Goal: Task Accomplishment & Management: Manage account settings

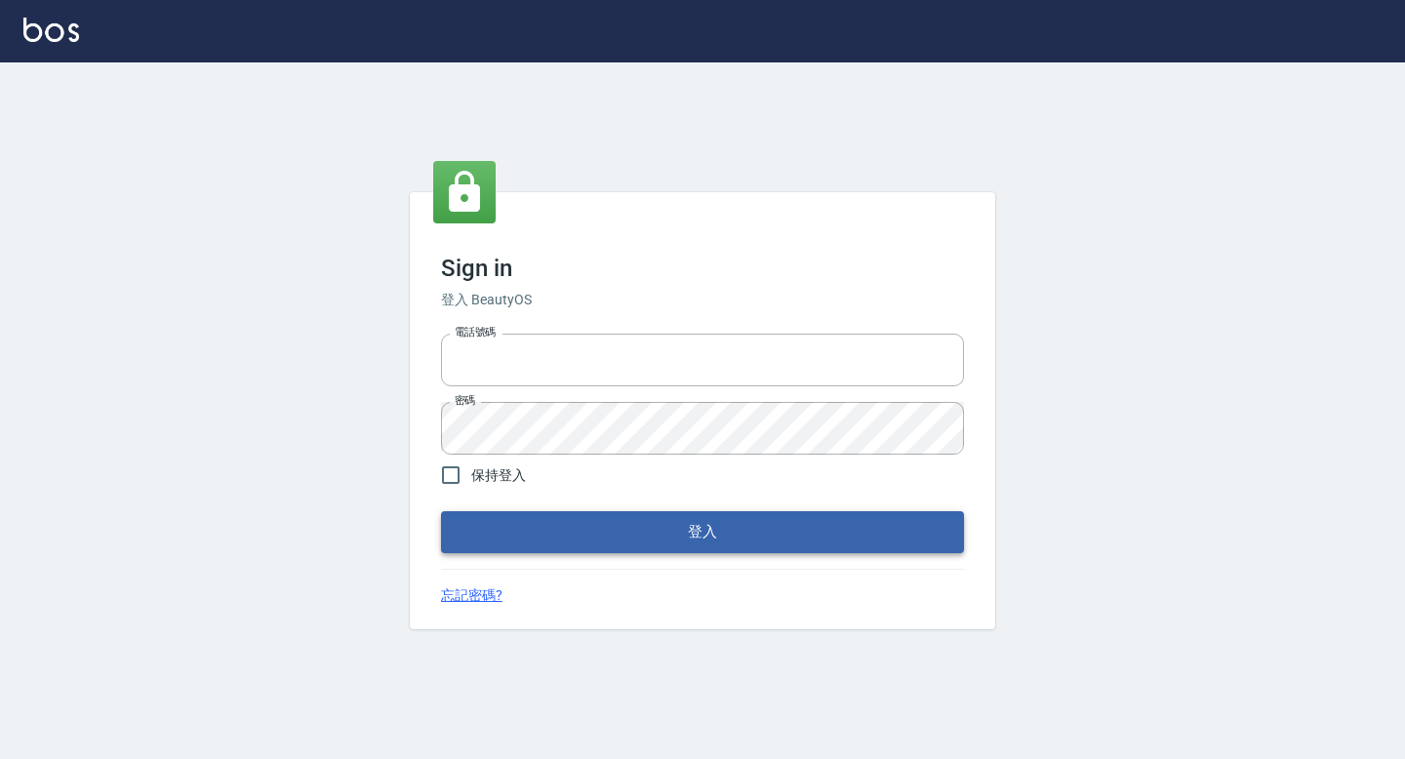
type input "0937510735"
click at [629, 534] on button "登入" at bounding box center [702, 531] width 523 height 41
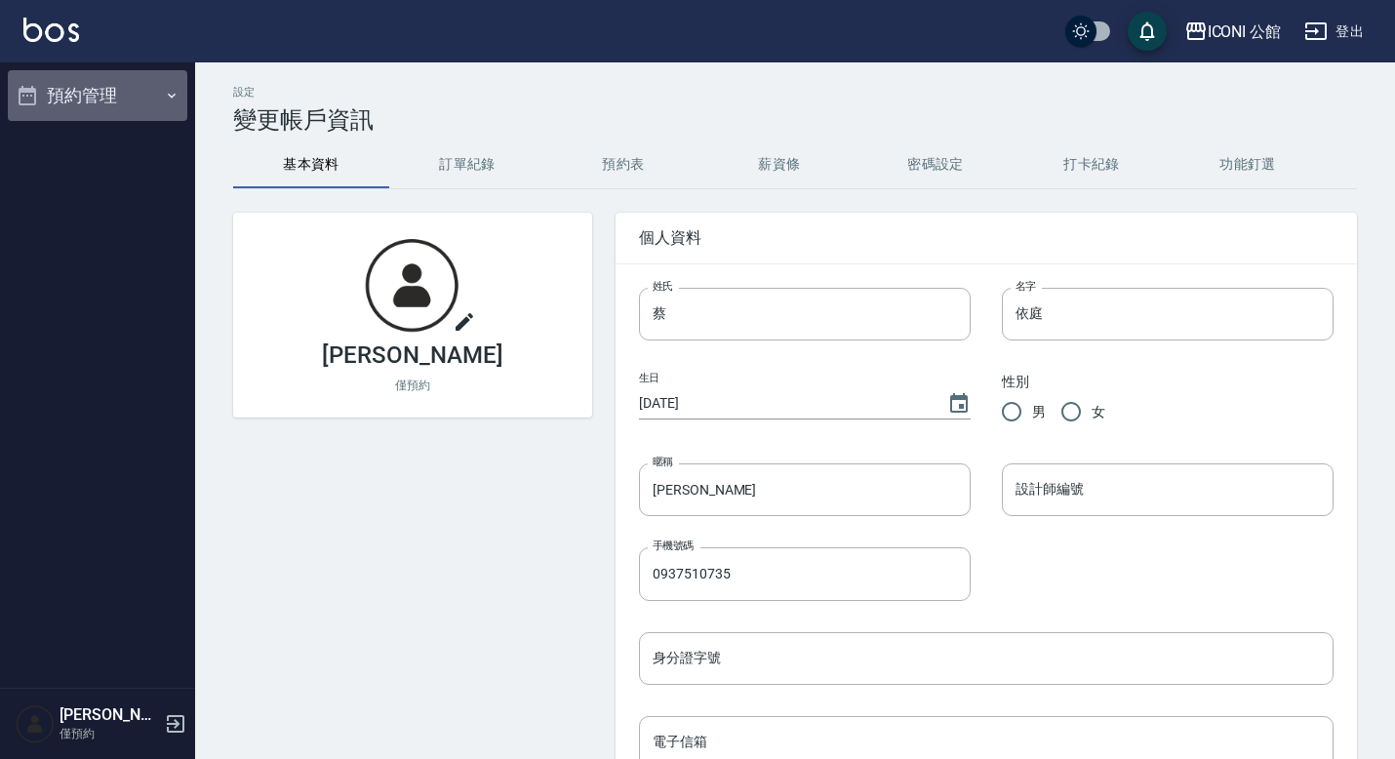
click at [171, 104] on button "預約管理" at bounding box center [98, 95] width 180 height 51
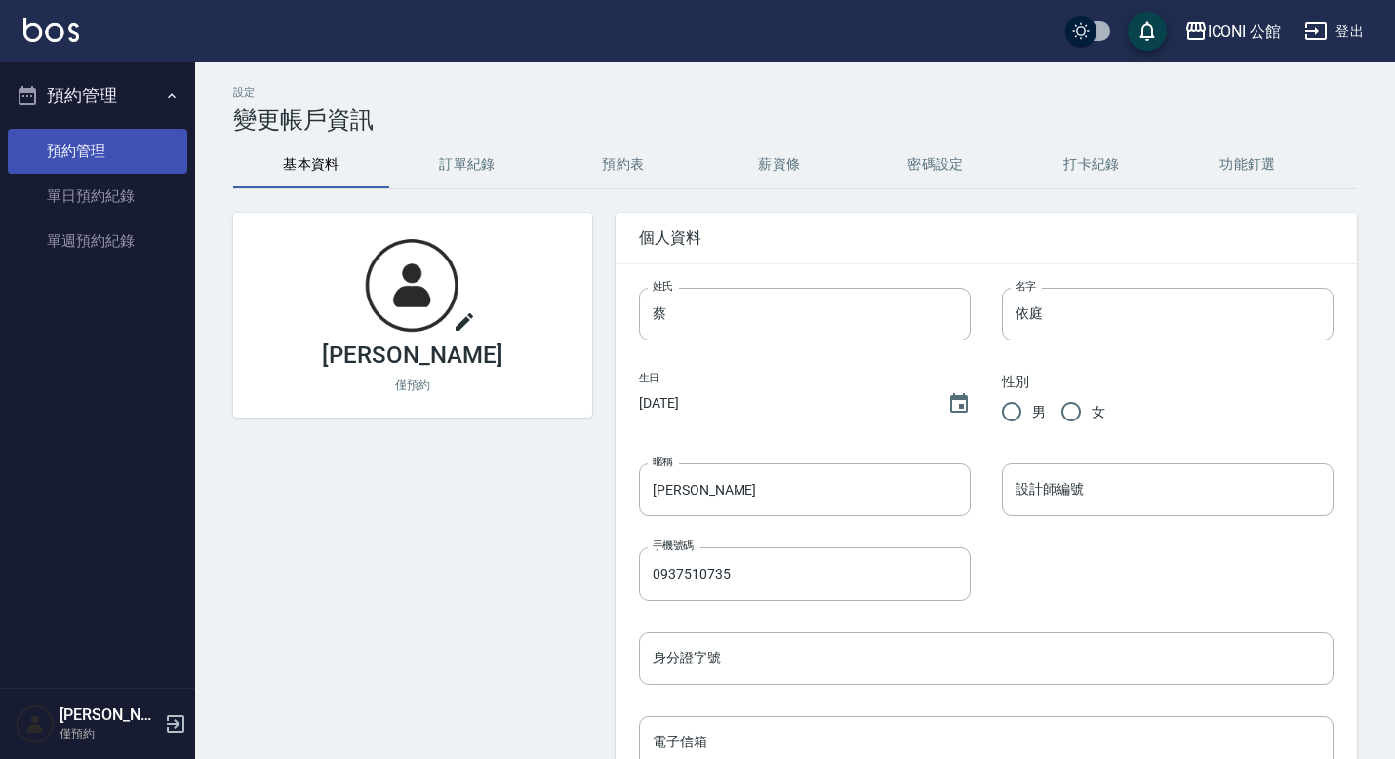
click at [107, 143] on link "預約管理" at bounding box center [98, 151] width 180 height 45
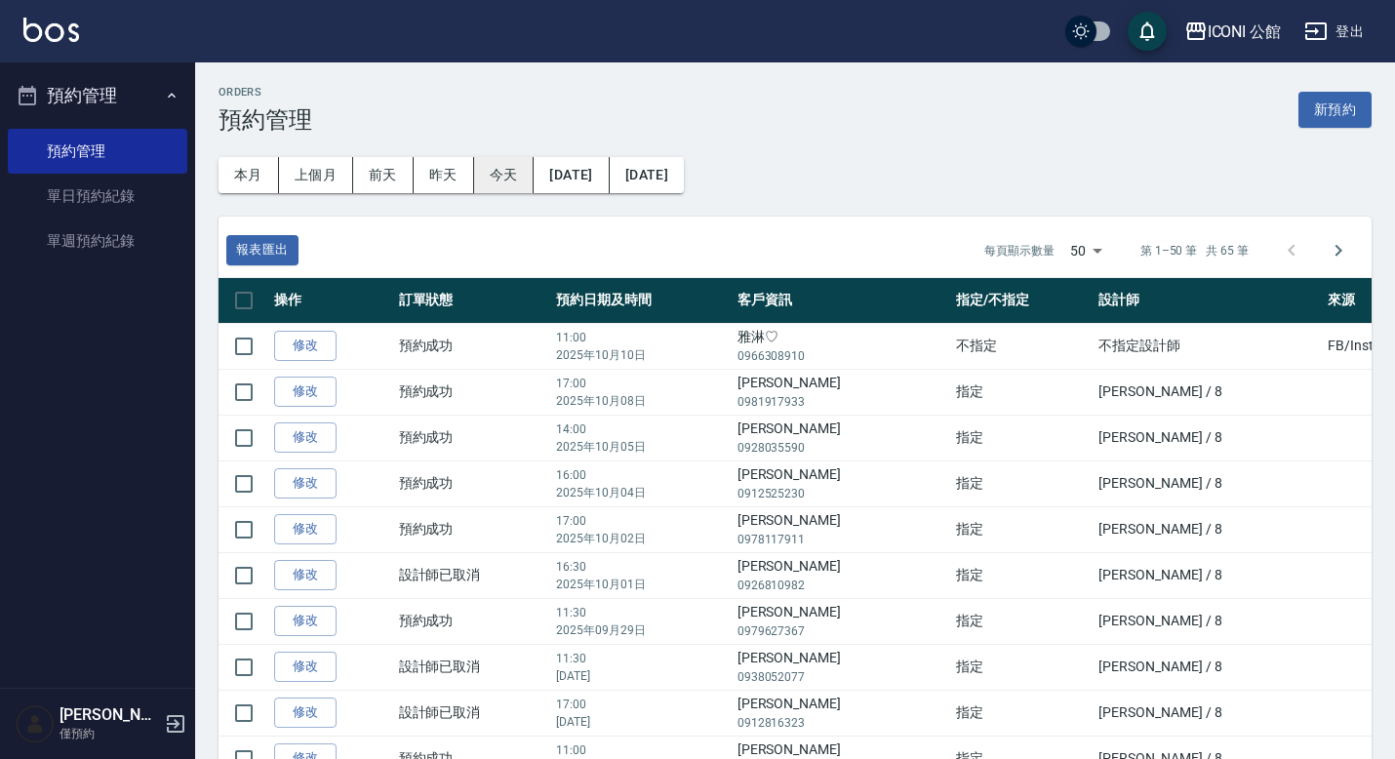
click at [494, 174] on button "今天" at bounding box center [504, 175] width 61 height 36
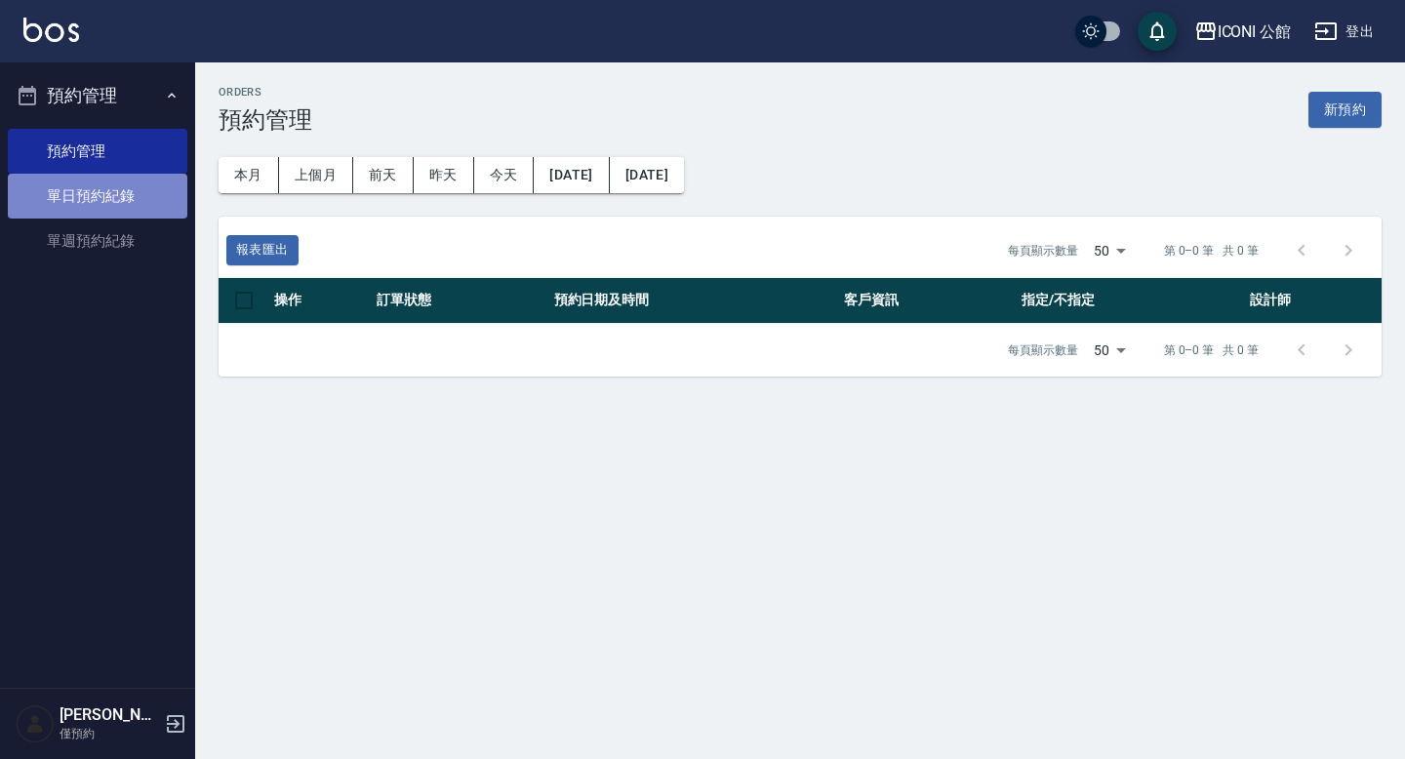
click at [132, 202] on link "單日預約紀錄" at bounding box center [98, 196] width 180 height 45
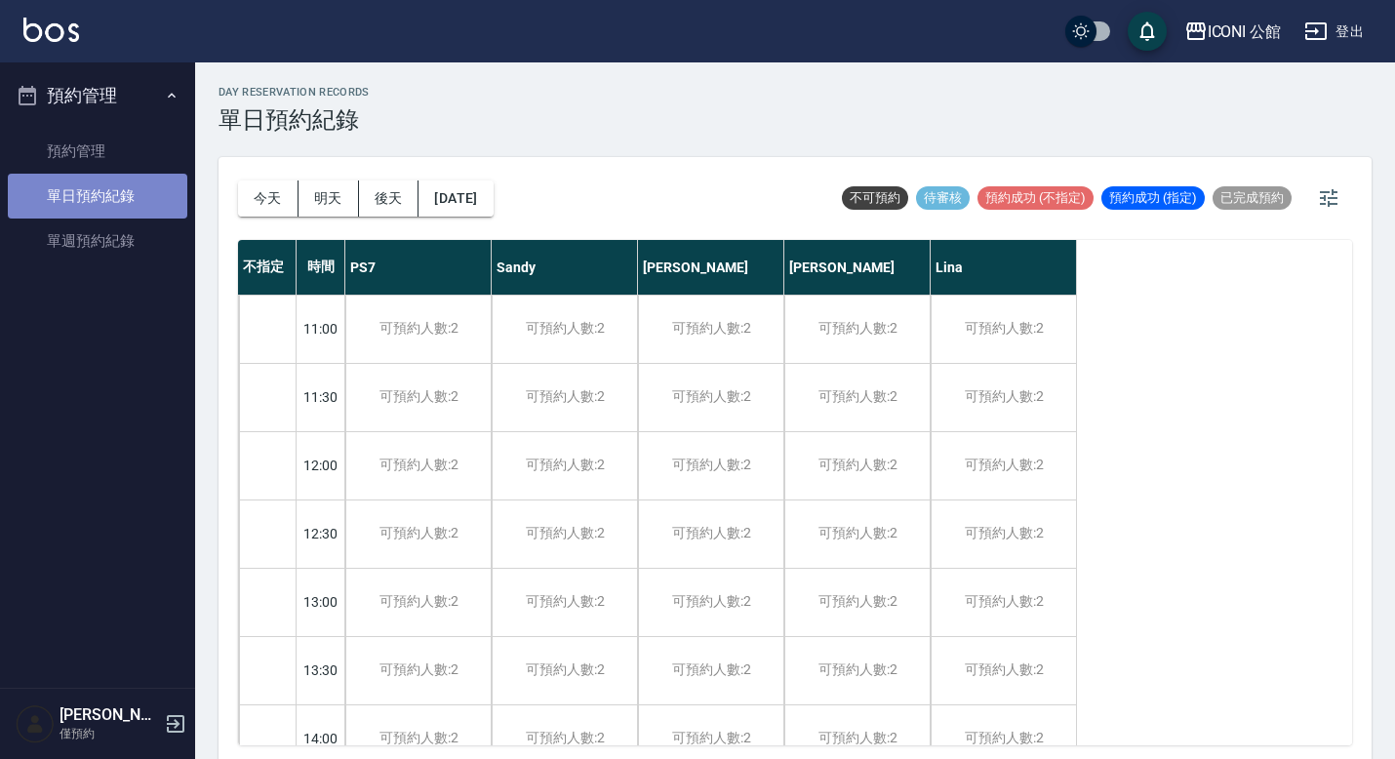
scroll to position [864, 0]
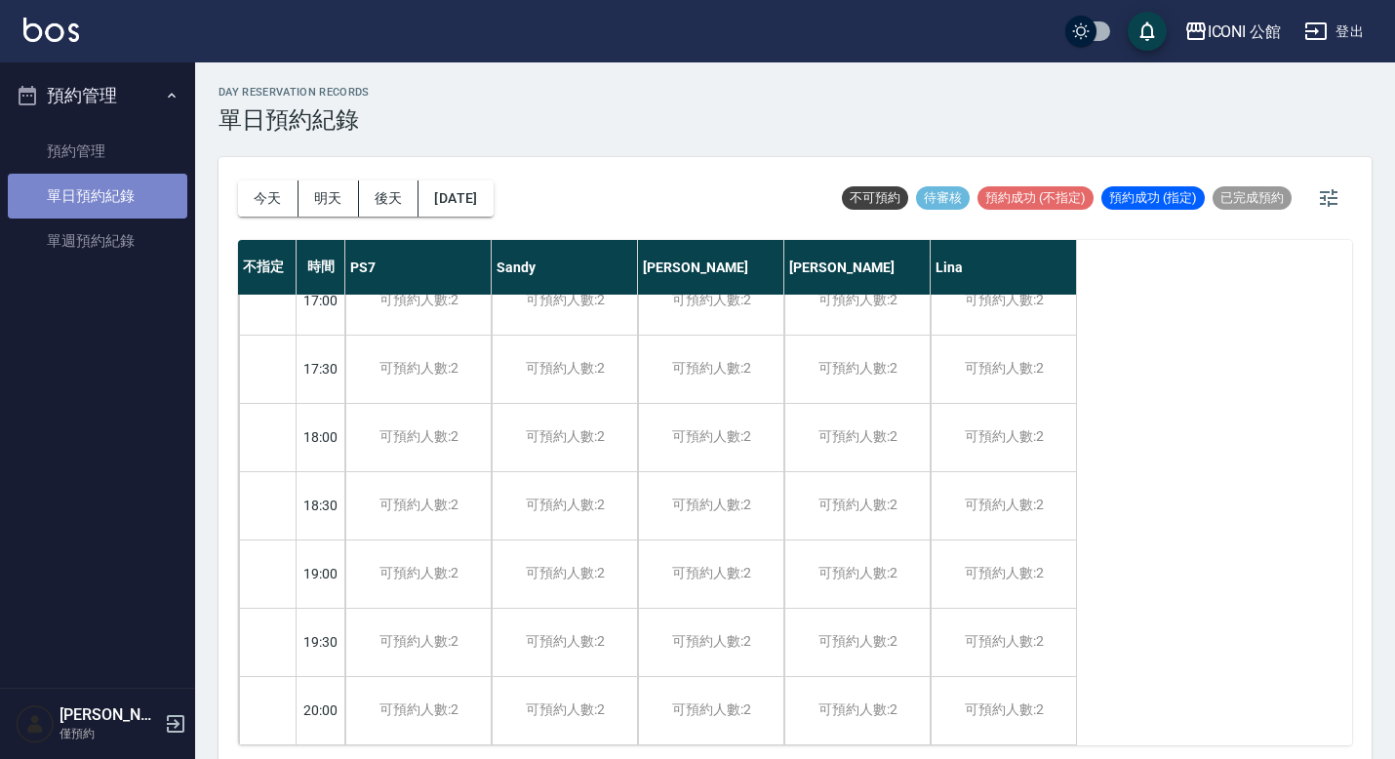
click at [134, 179] on link "單日預約紀錄" at bounding box center [98, 196] width 180 height 45
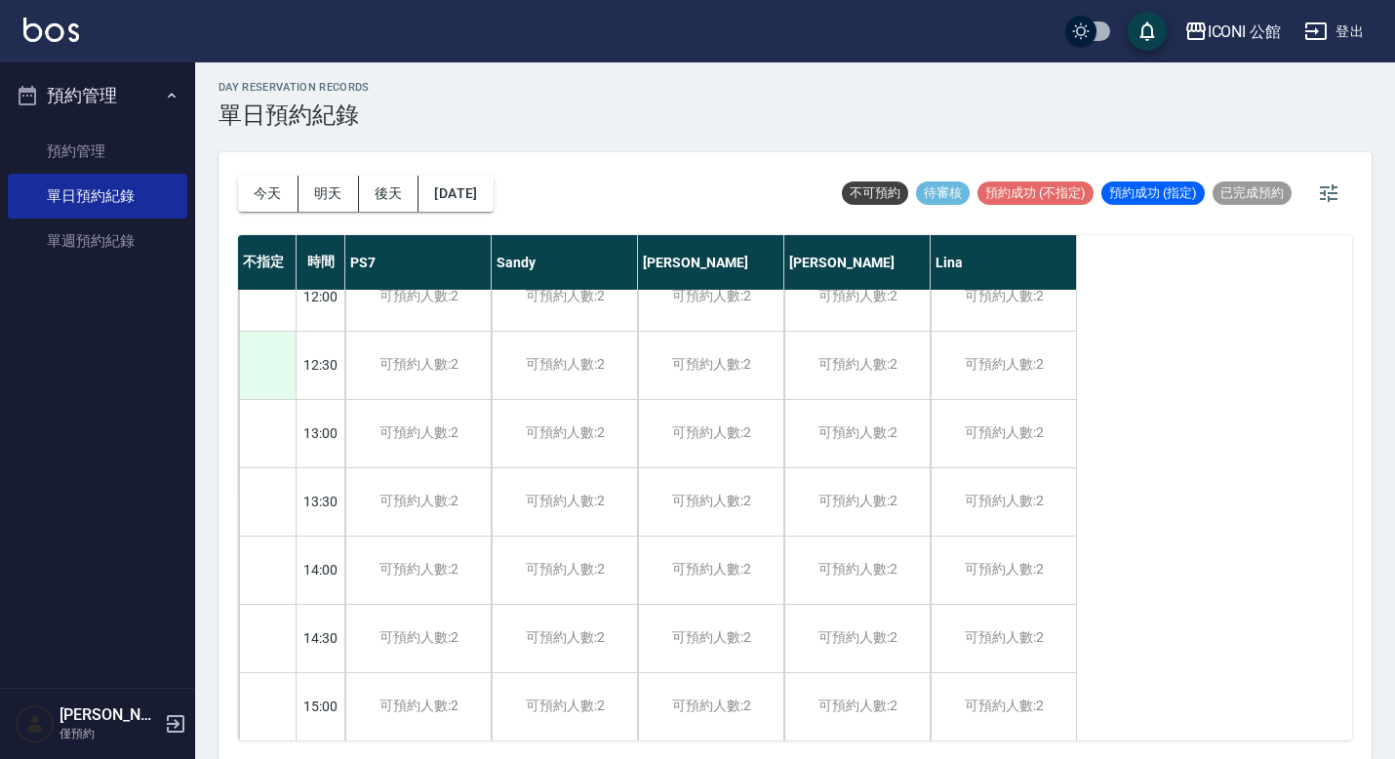
scroll to position [142, 0]
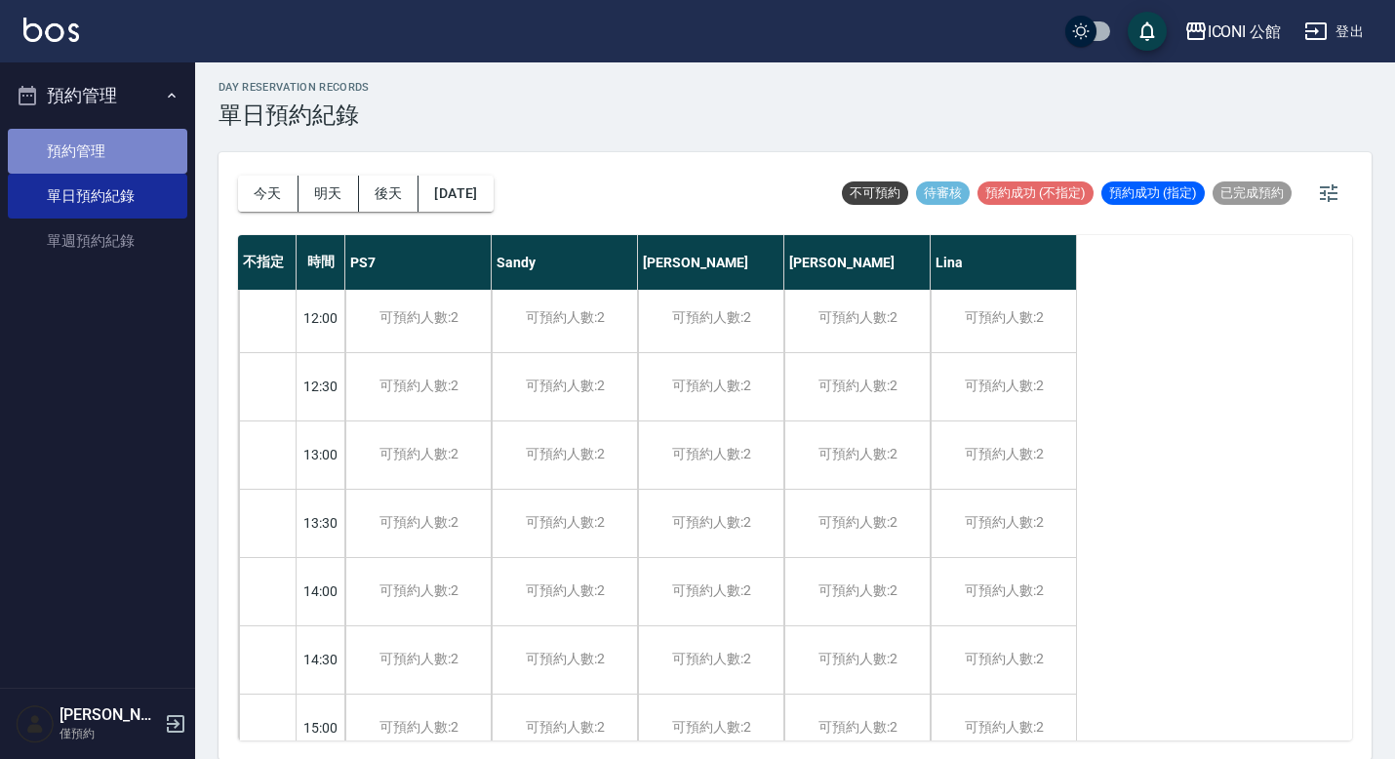
click at [89, 147] on link "預約管理" at bounding box center [98, 151] width 180 height 45
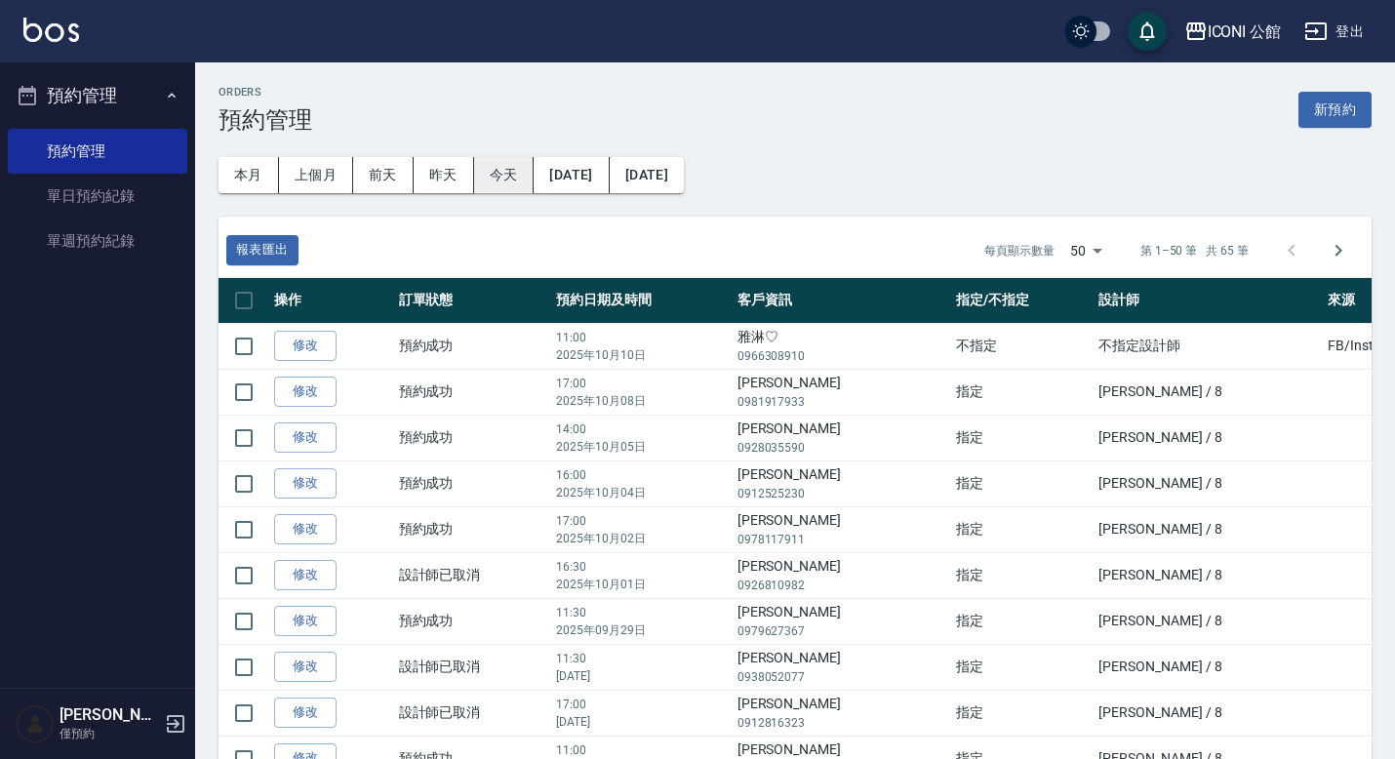
click at [505, 158] on button "今天" at bounding box center [504, 175] width 61 height 36
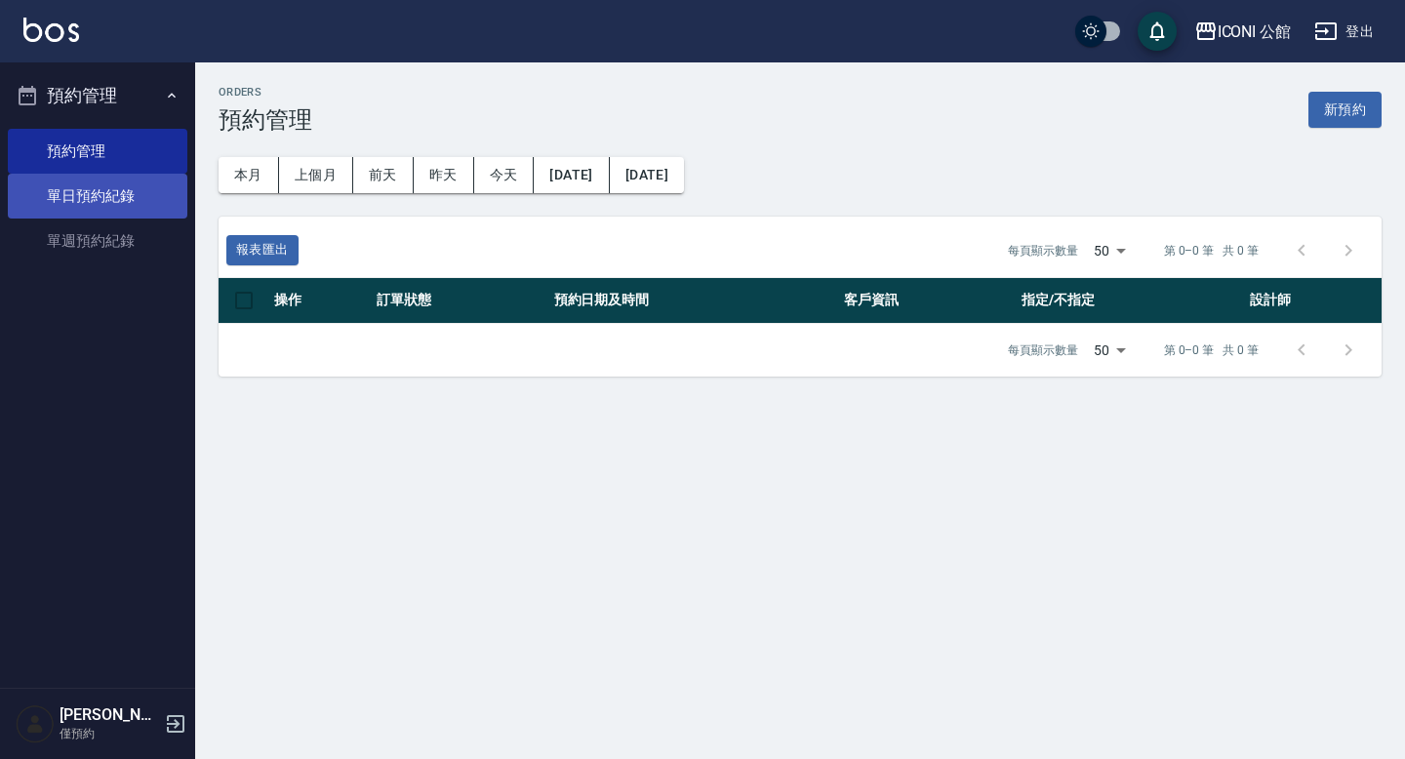
click at [138, 190] on link "單日預約紀錄" at bounding box center [98, 196] width 180 height 45
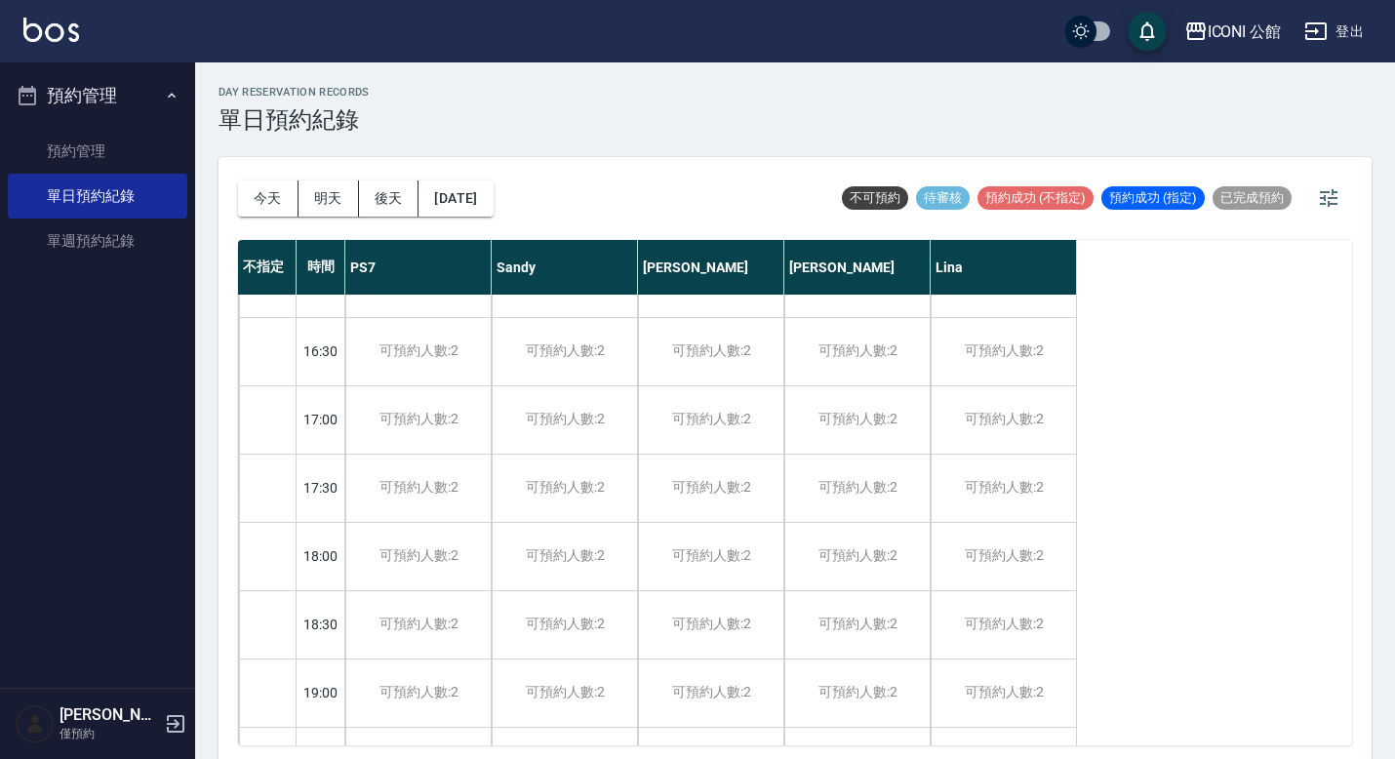
scroll to position [864, 0]
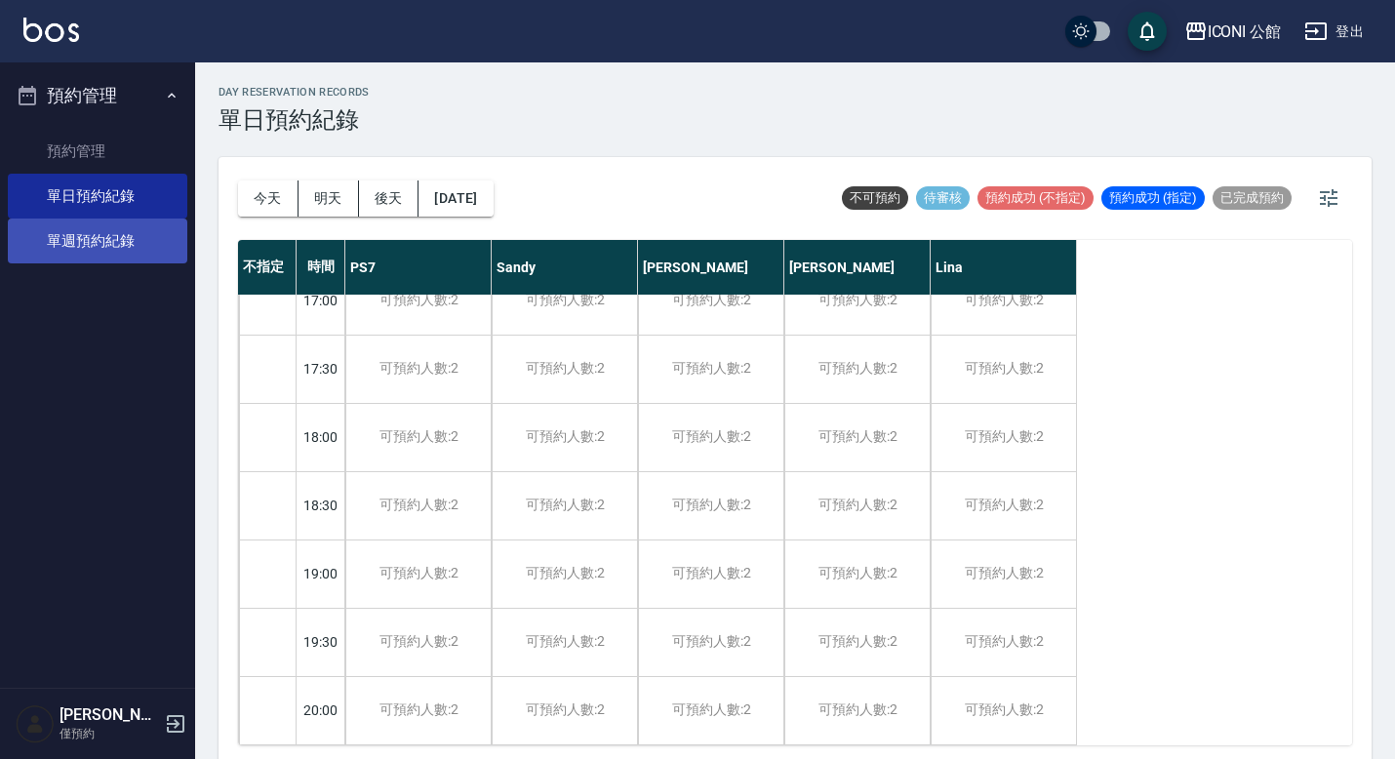
click at [114, 247] on link "單週預約紀錄" at bounding box center [98, 241] width 180 height 45
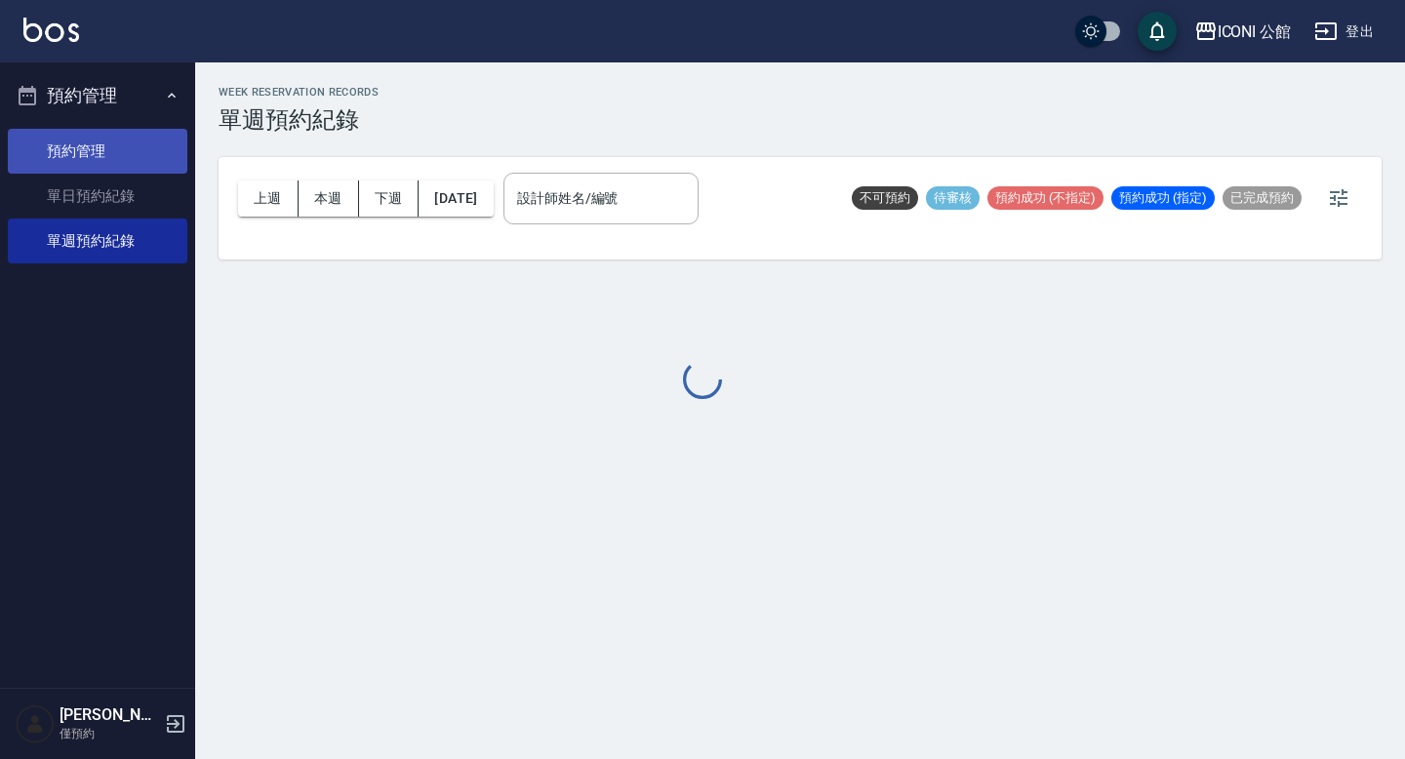
click at [73, 145] on link "預約管理" at bounding box center [98, 151] width 180 height 45
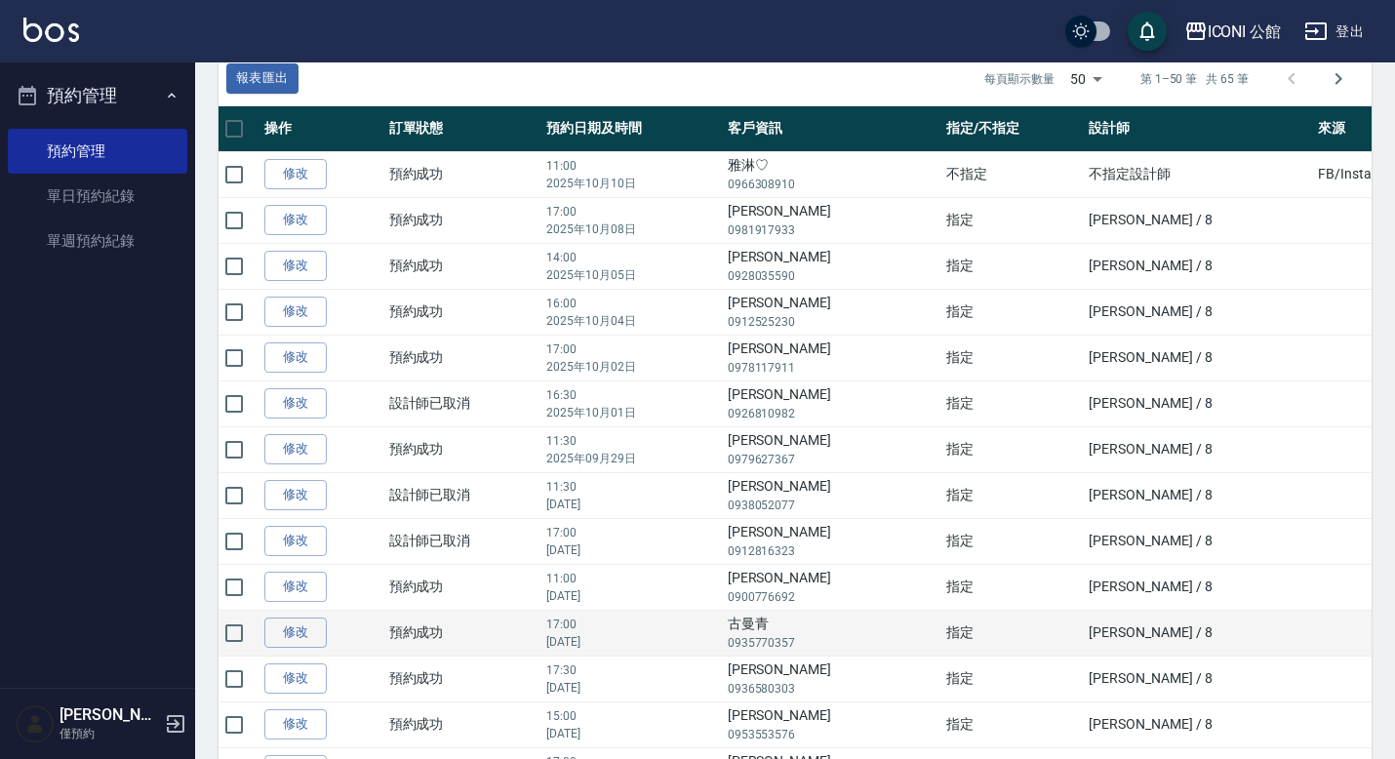
scroll to position [39, 0]
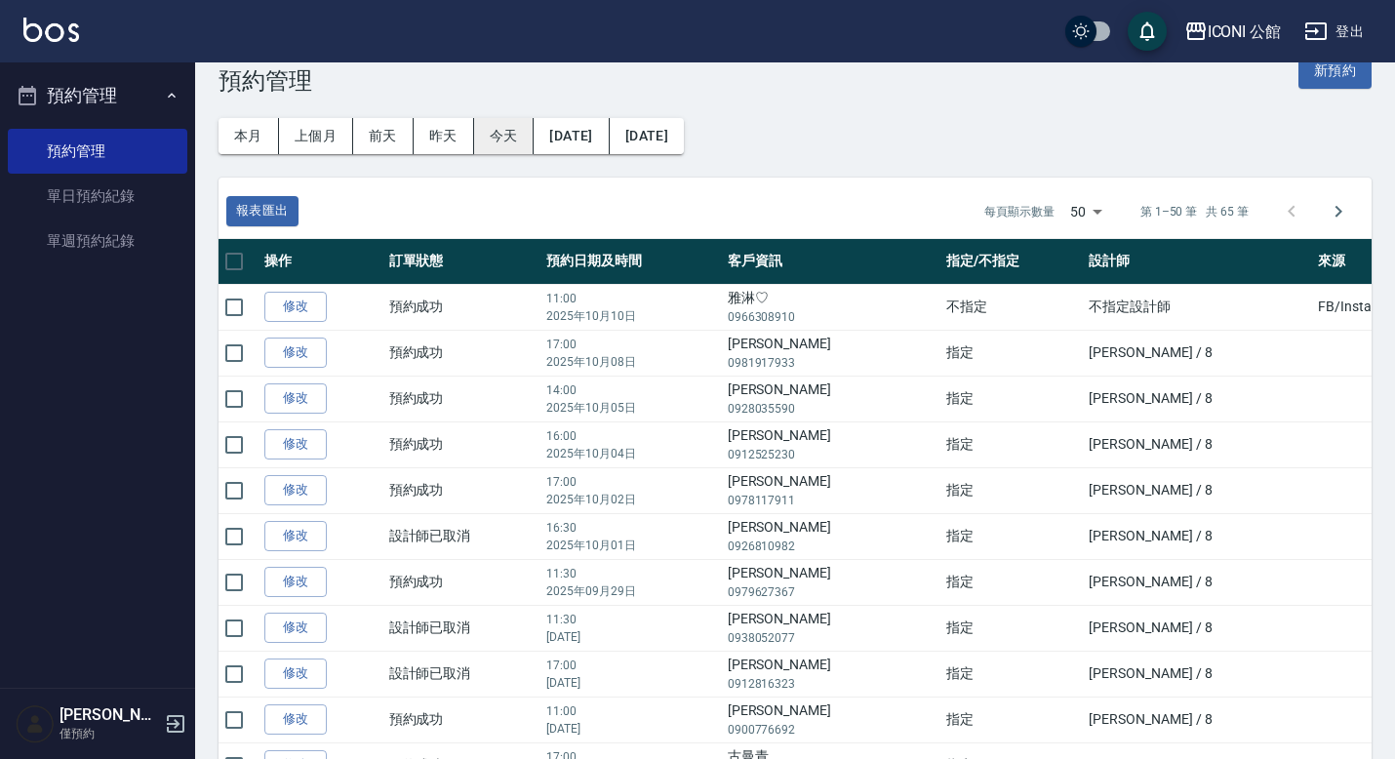
click at [486, 140] on button "今天" at bounding box center [504, 136] width 61 height 36
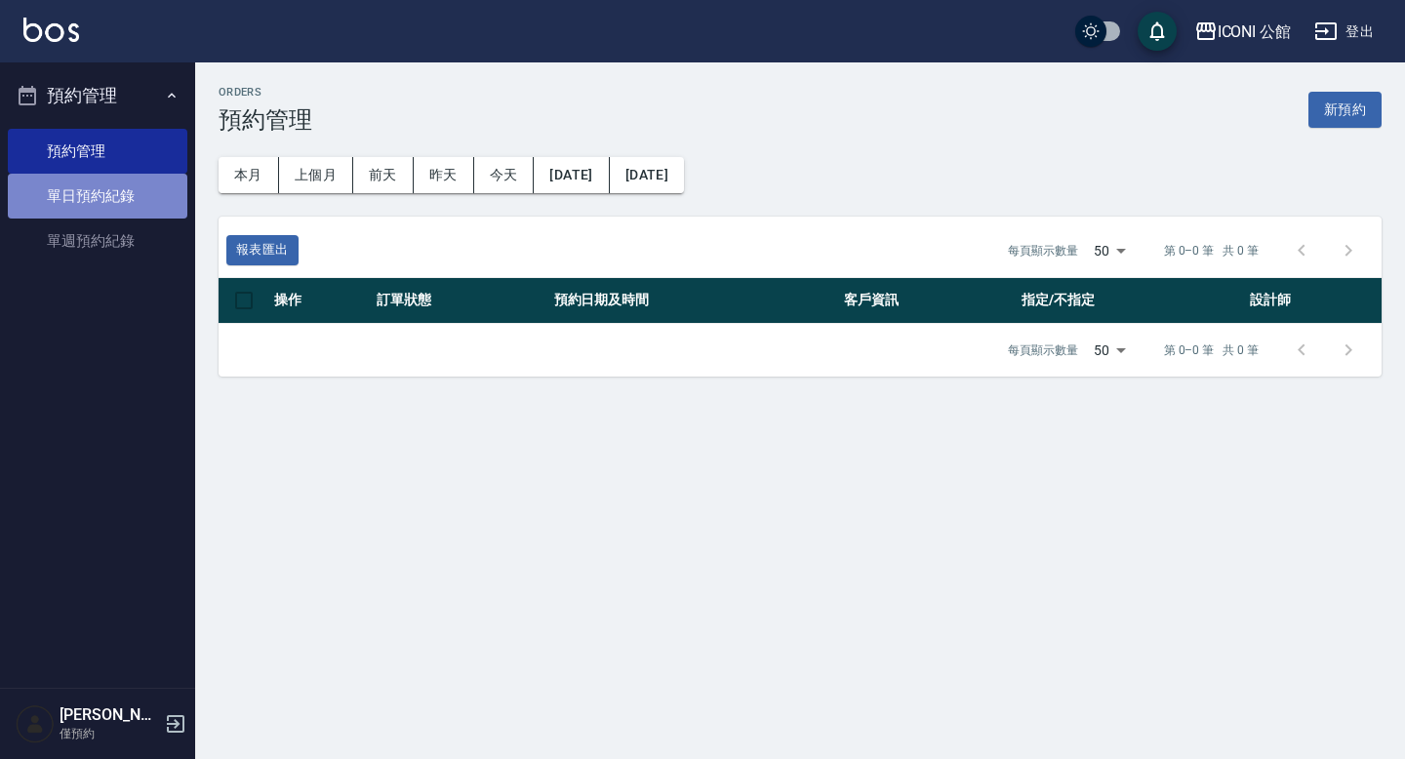
click at [122, 199] on link "單日預約紀錄" at bounding box center [98, 196] width 180 height 45
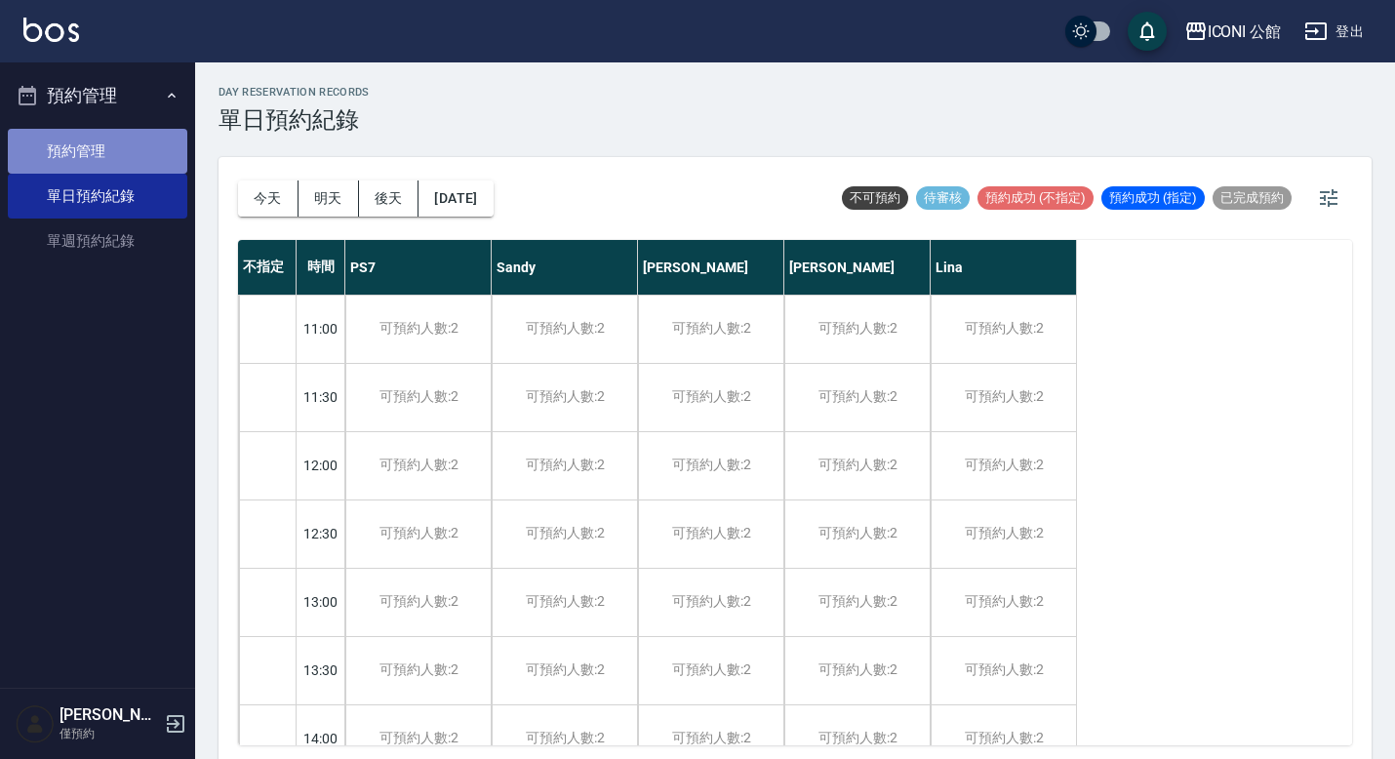
click at [116, 147] on link "預約管理" at bounding box center [98, 151] width 180 height 45
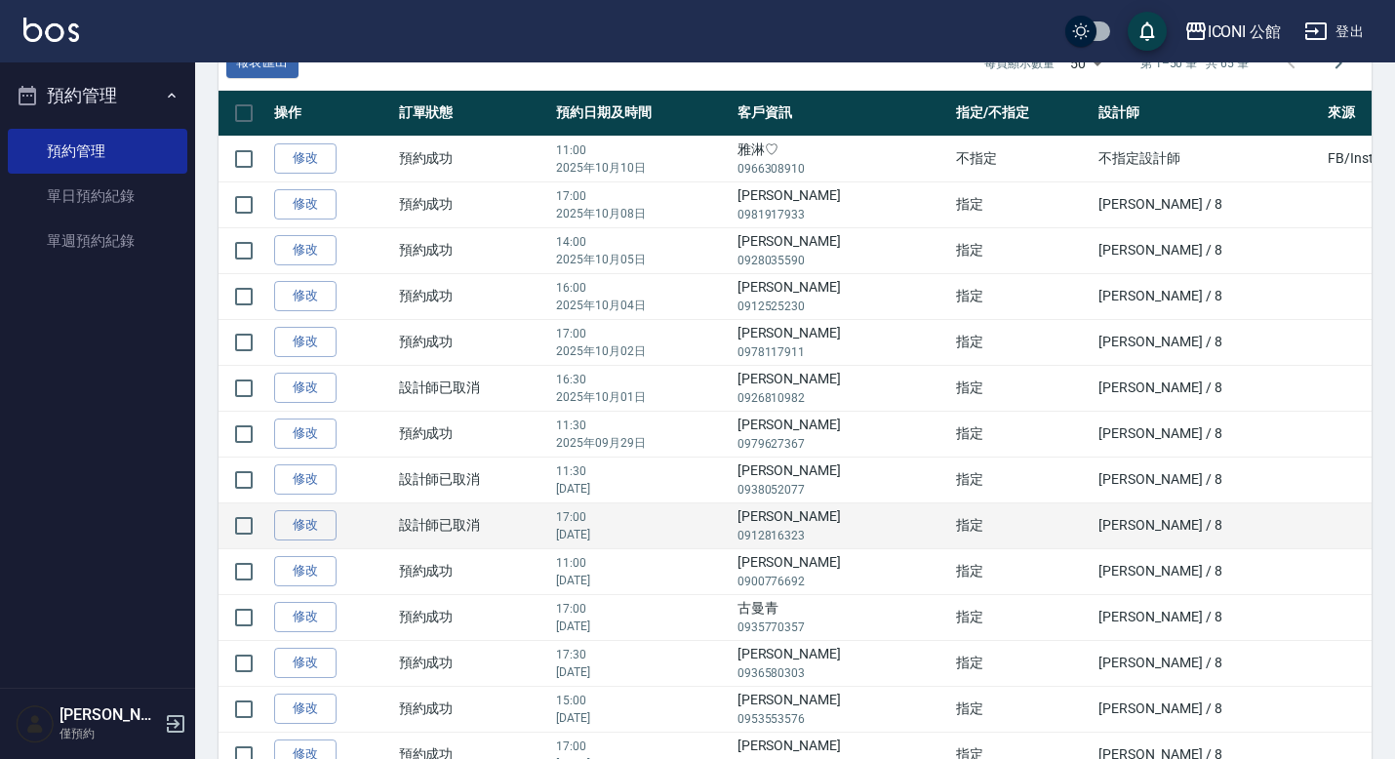
scroll to position [67, 0]
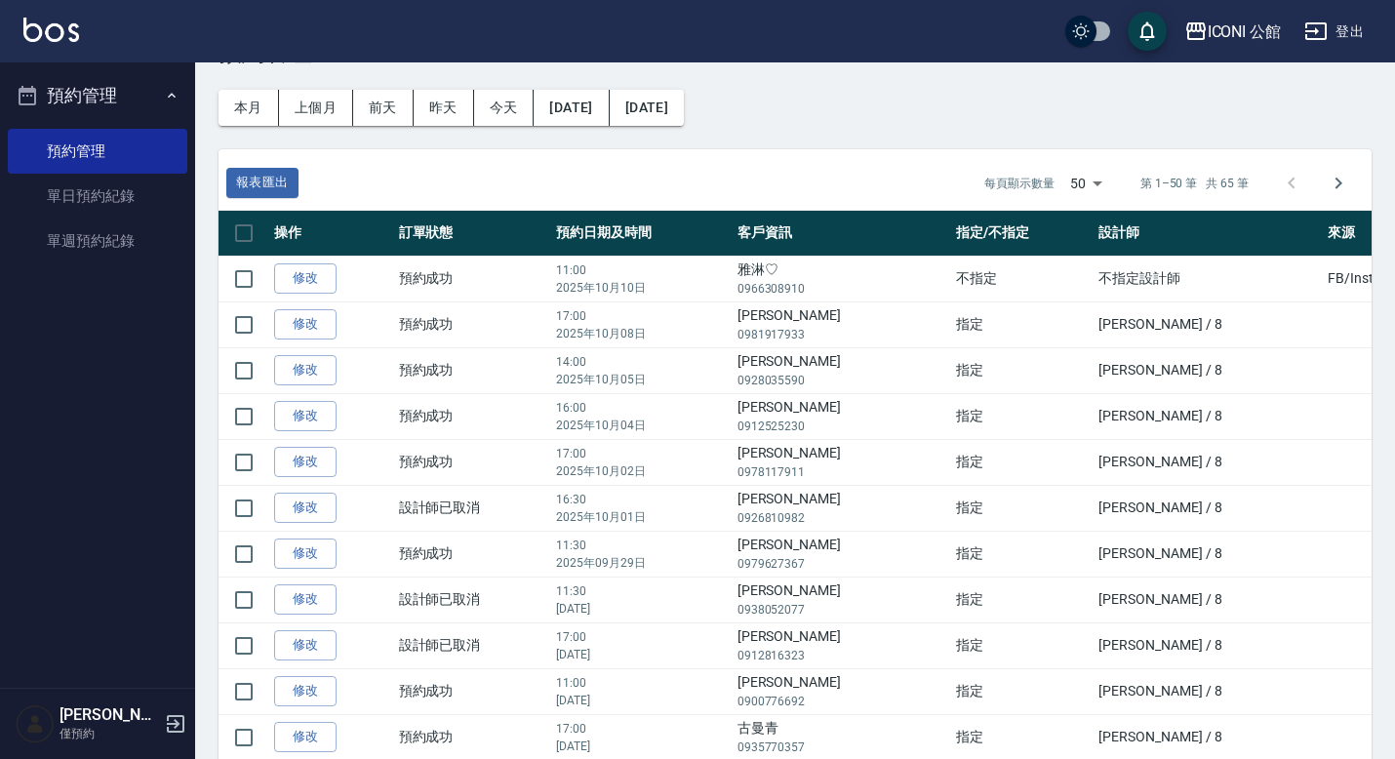
click at [554, 138] on div "本月 上個月 前天 昨天 今天 2025/09/01 2025/12/25" at bounding box center [443, 100] width 481 height 99
click at [138, 233] on link "單週預約紀錄" at bounding box center [98, 241] width 180 height 45
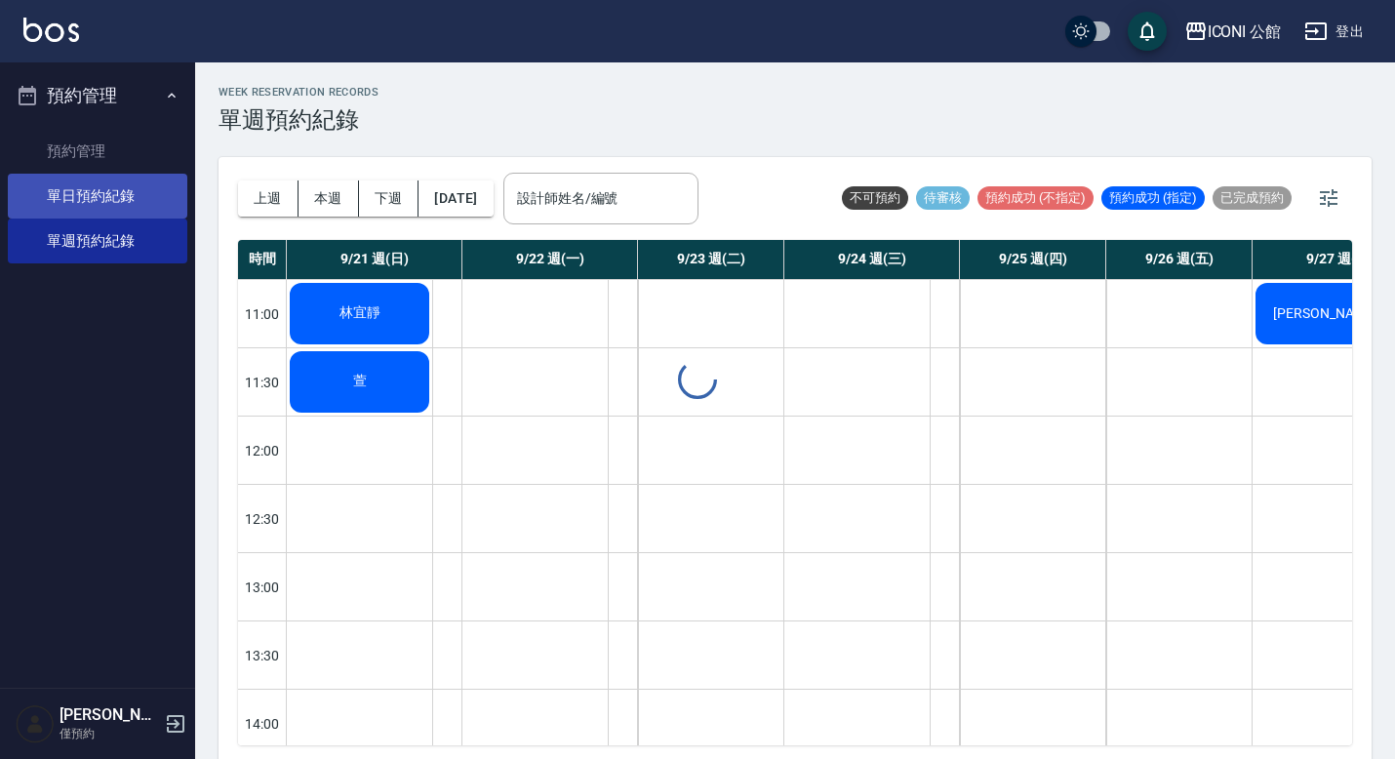
click at [116, 196] on link "單日預約紀錄" at bounding box center [98, 196] width 180 height 45
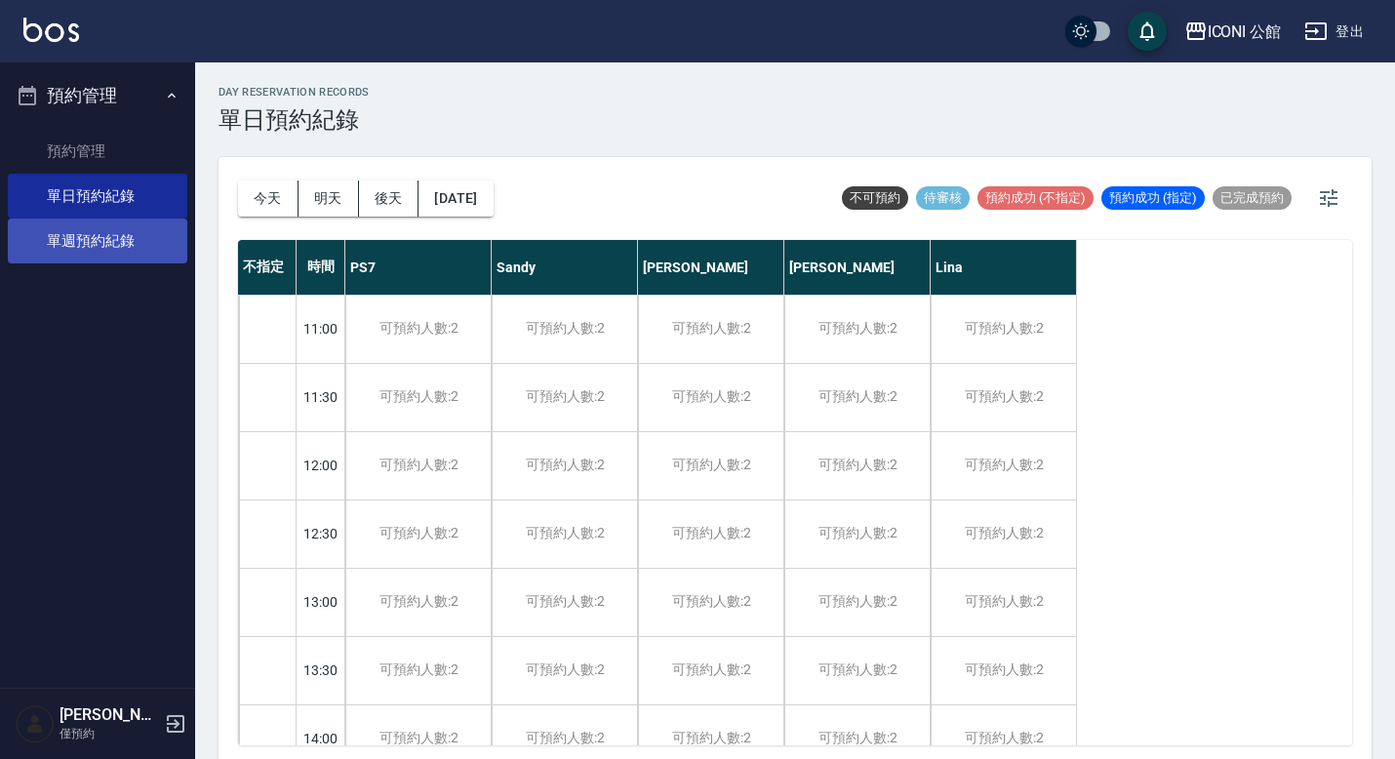
click at [125, 236] on link "單週預約紀錄" at bounding box center [98, 241] width 180 height 45
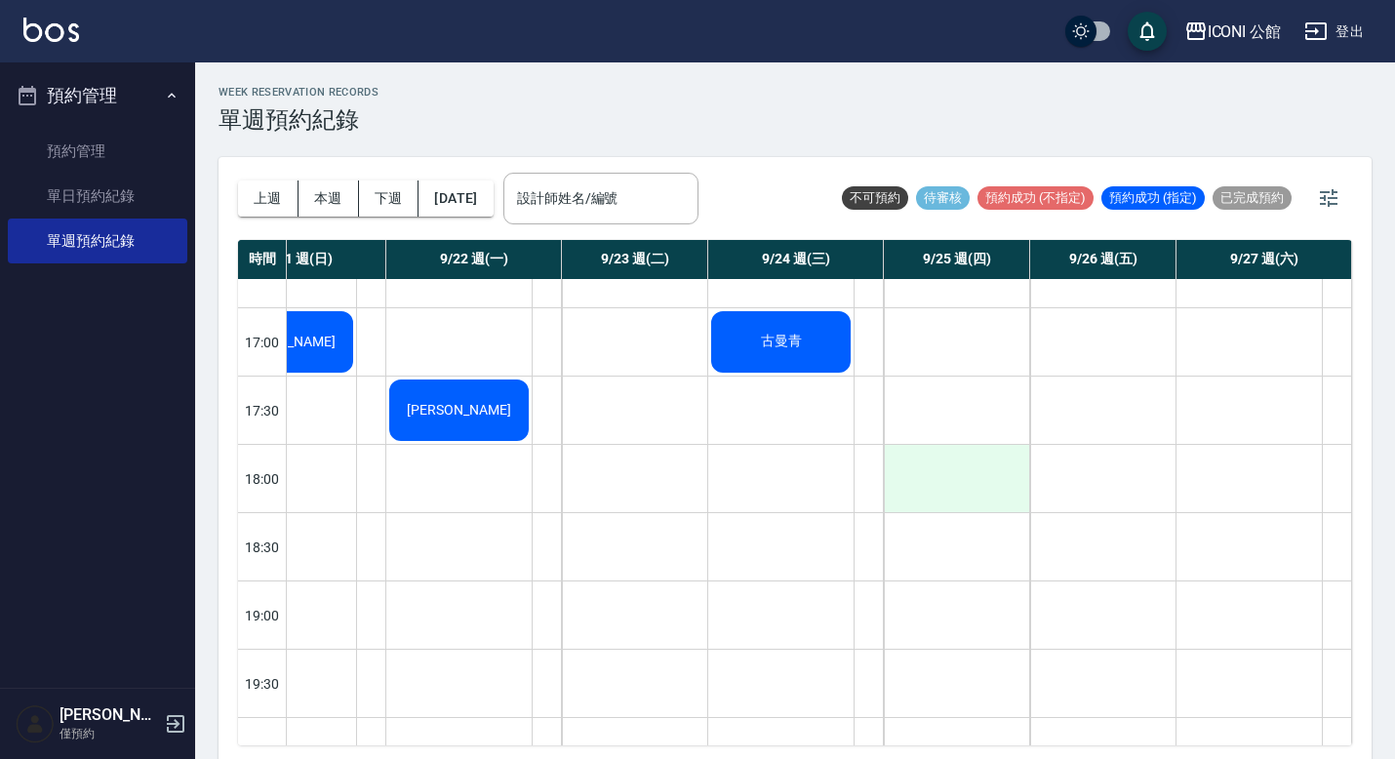
scroll to position [848, 86]
